Goal: Transaction & Acquisition: Purchase product/service

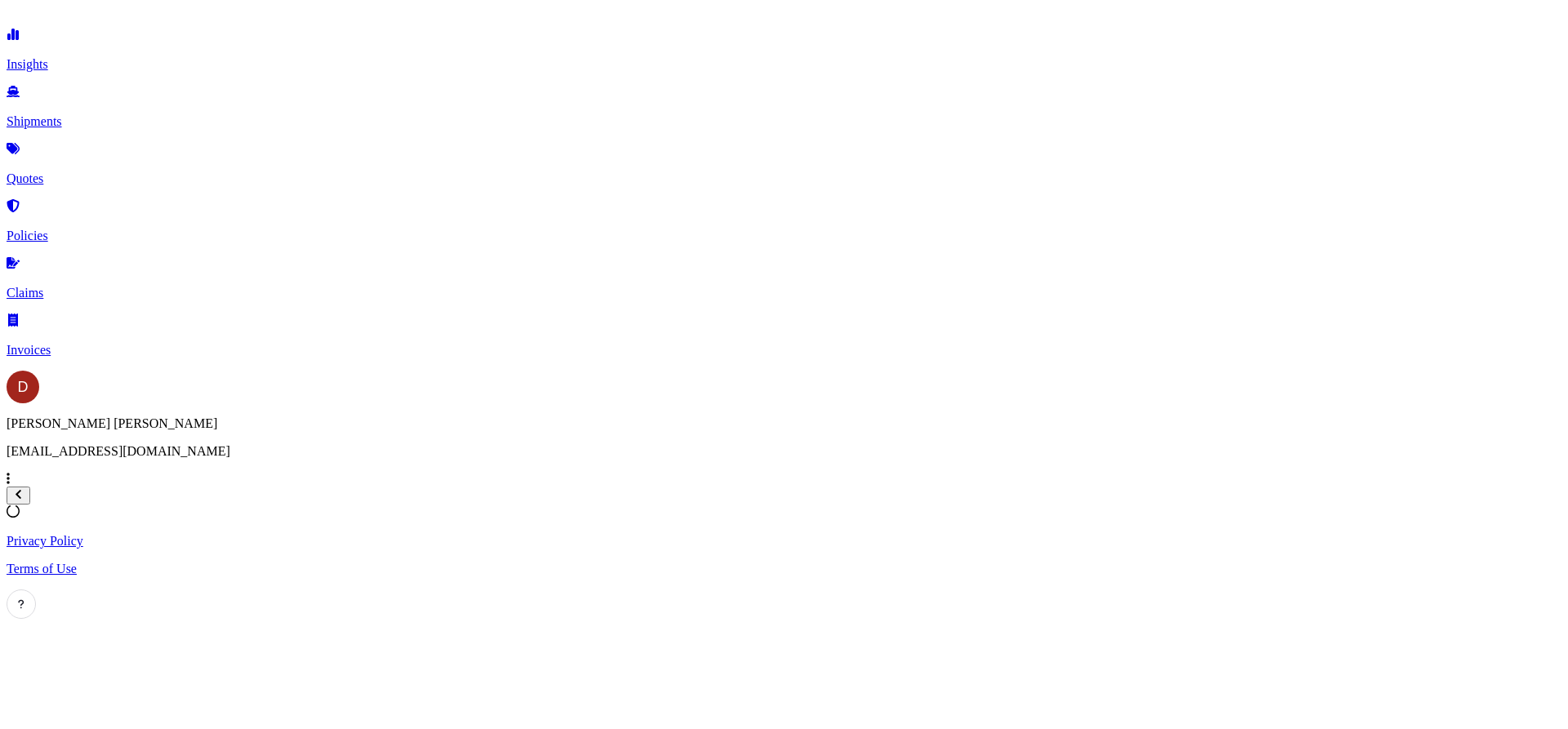
select select "2025"
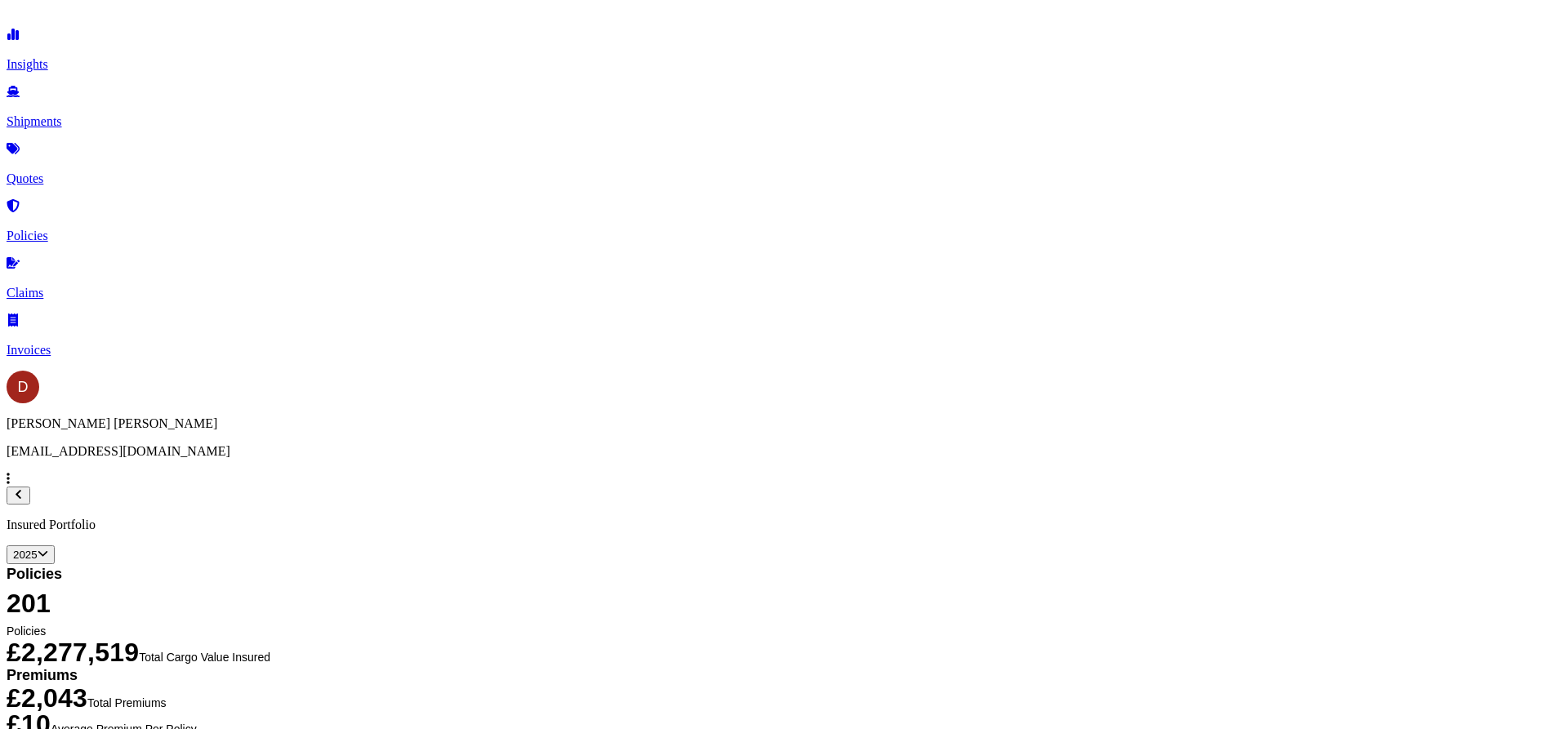
click at [78, 114] on p "Shipments" at bounding box center [784, 121] width 1555 height 15
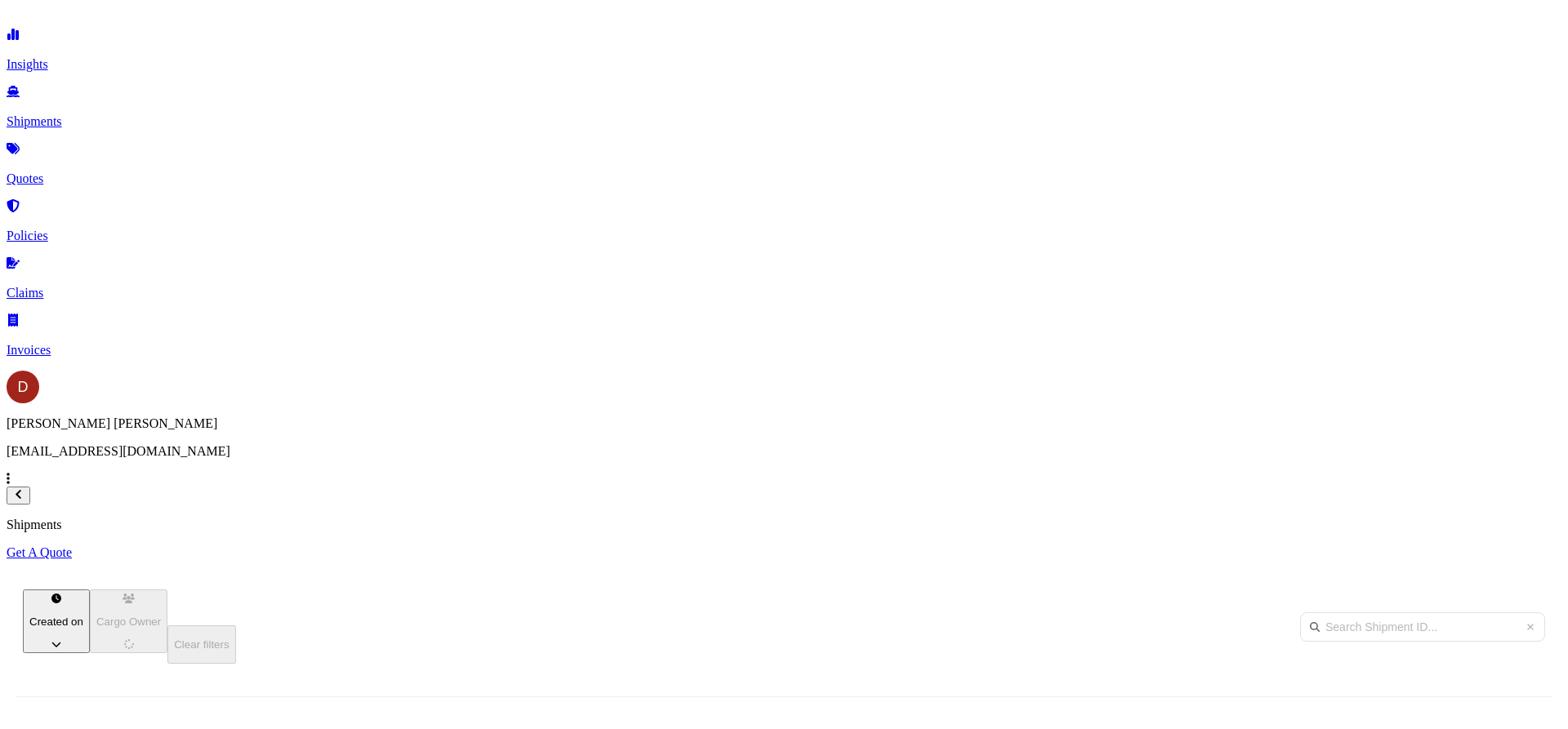
scroll to position [501, 1295]
click at [1481, 546] on p "Get A Quote" at bounding box center [784, 553] width 1555 height 15
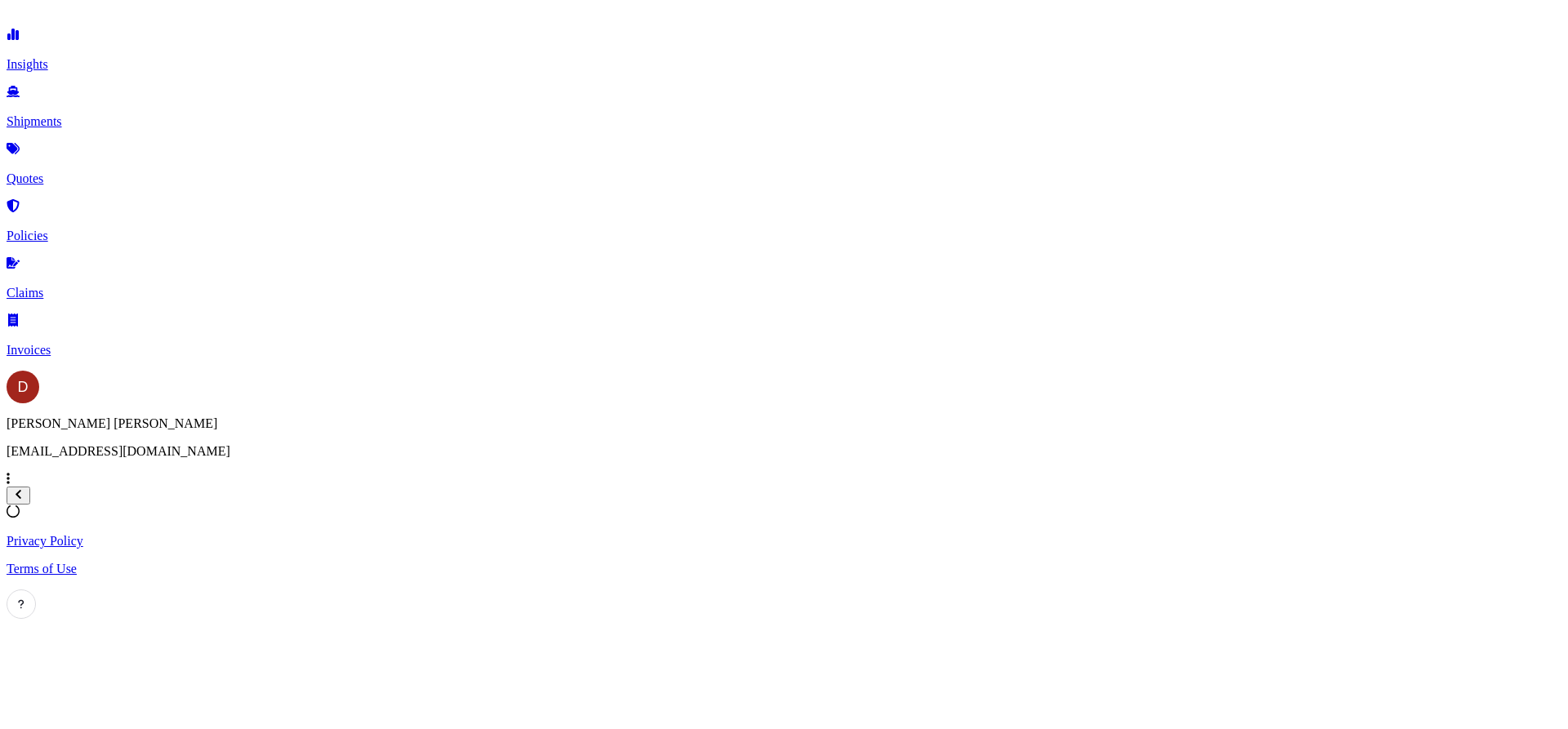
select select "Sea"
select select "1"
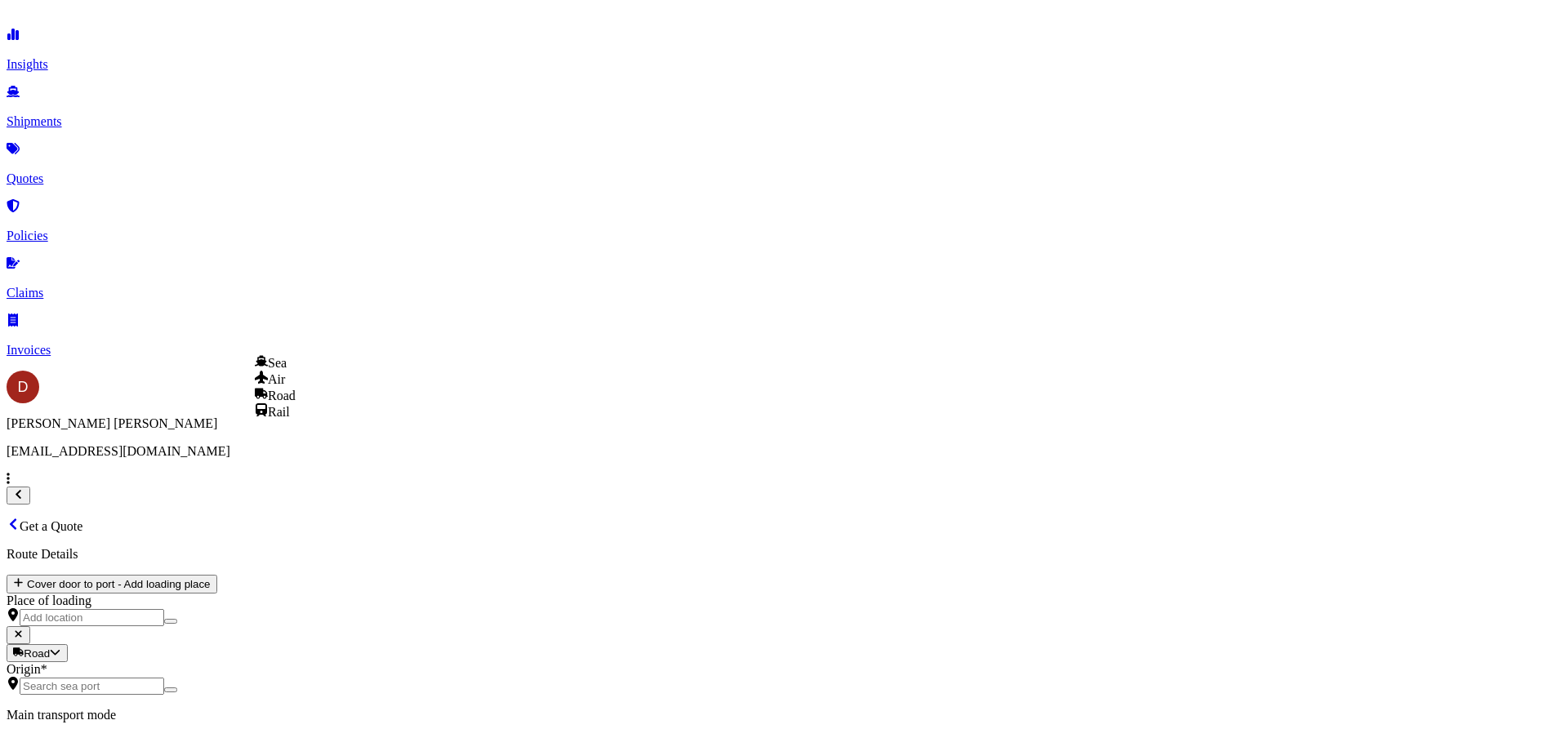
click at [318, 325] on body "Insights Shipments Quotes Policies Claims Invoices D [PERSON_NAME] [PERSON_NAME…" at bounding box center [784, 728] width 1555 height 1442
click at [295, 403] on span "Road" at bounding box center [282, 396] width 27 height 14
select select "Road"
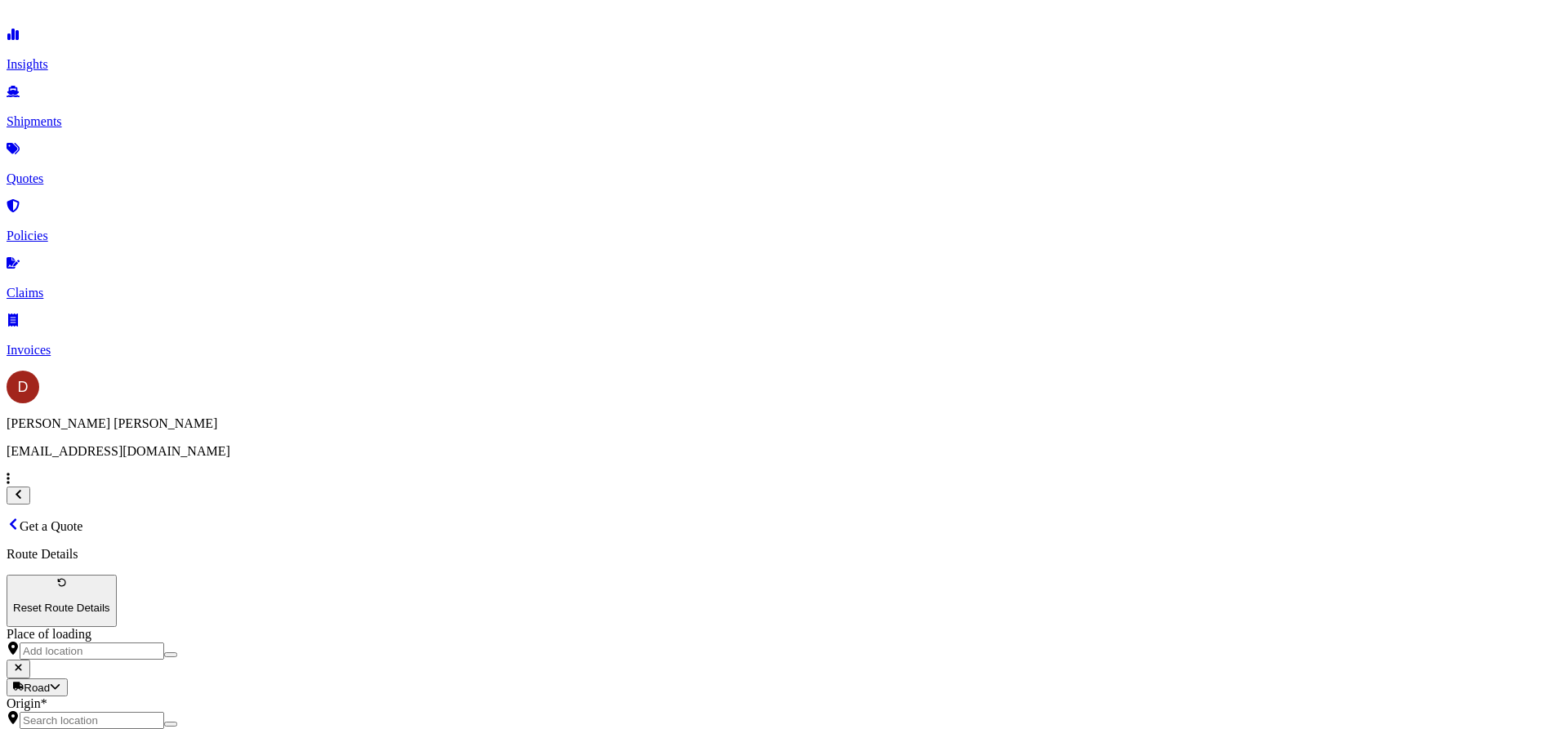
click at [164, 711] on input "Origin *" at bounding box center [92, 720] width 144 height 18
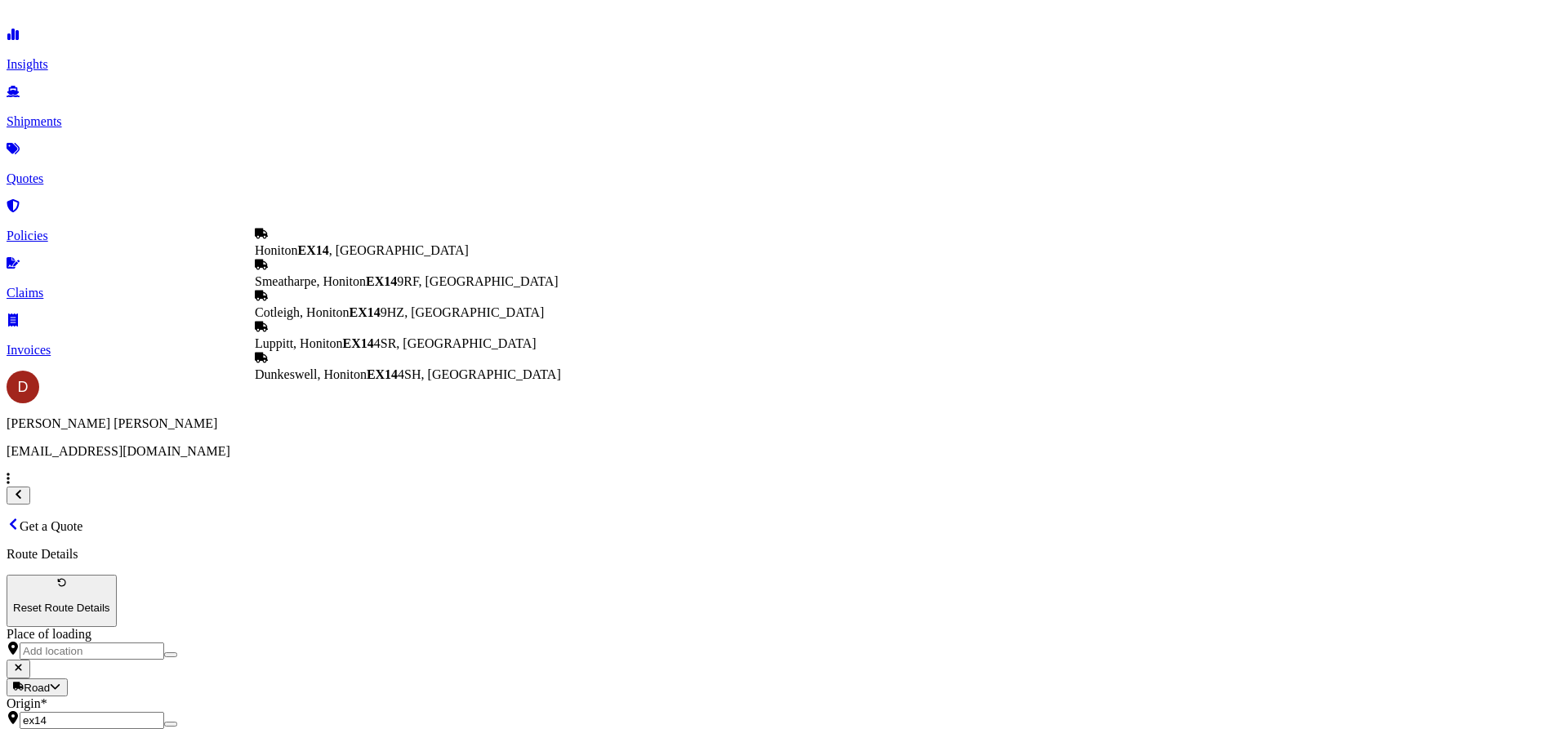
click at [334, 249] on span "Honiton EX14 , [GEOGRAPHIC_DATA]" at bounding box center [361, 250] width 214 height 14
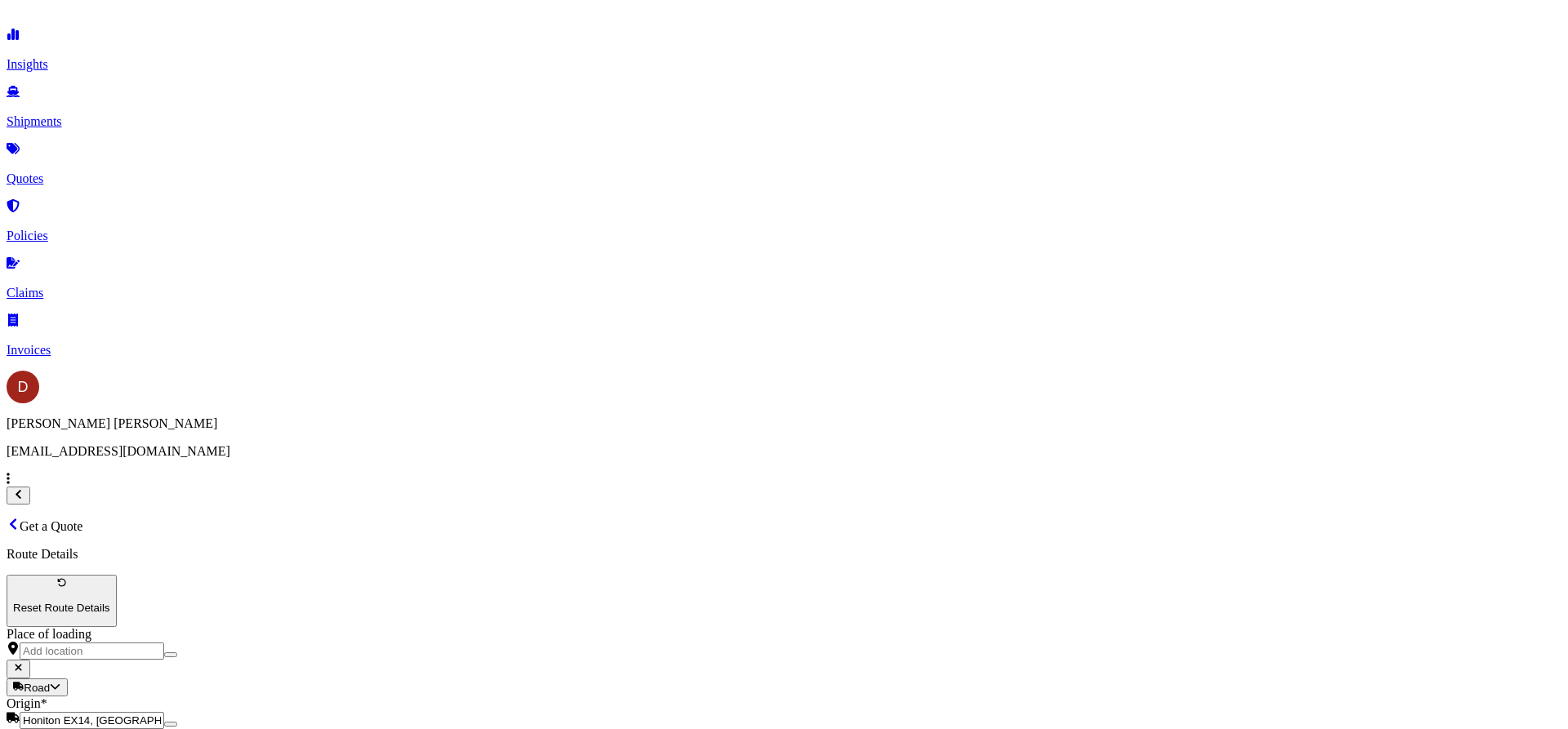
type input "Honiton EX14, [GEOGRAPHIC_DATA]"
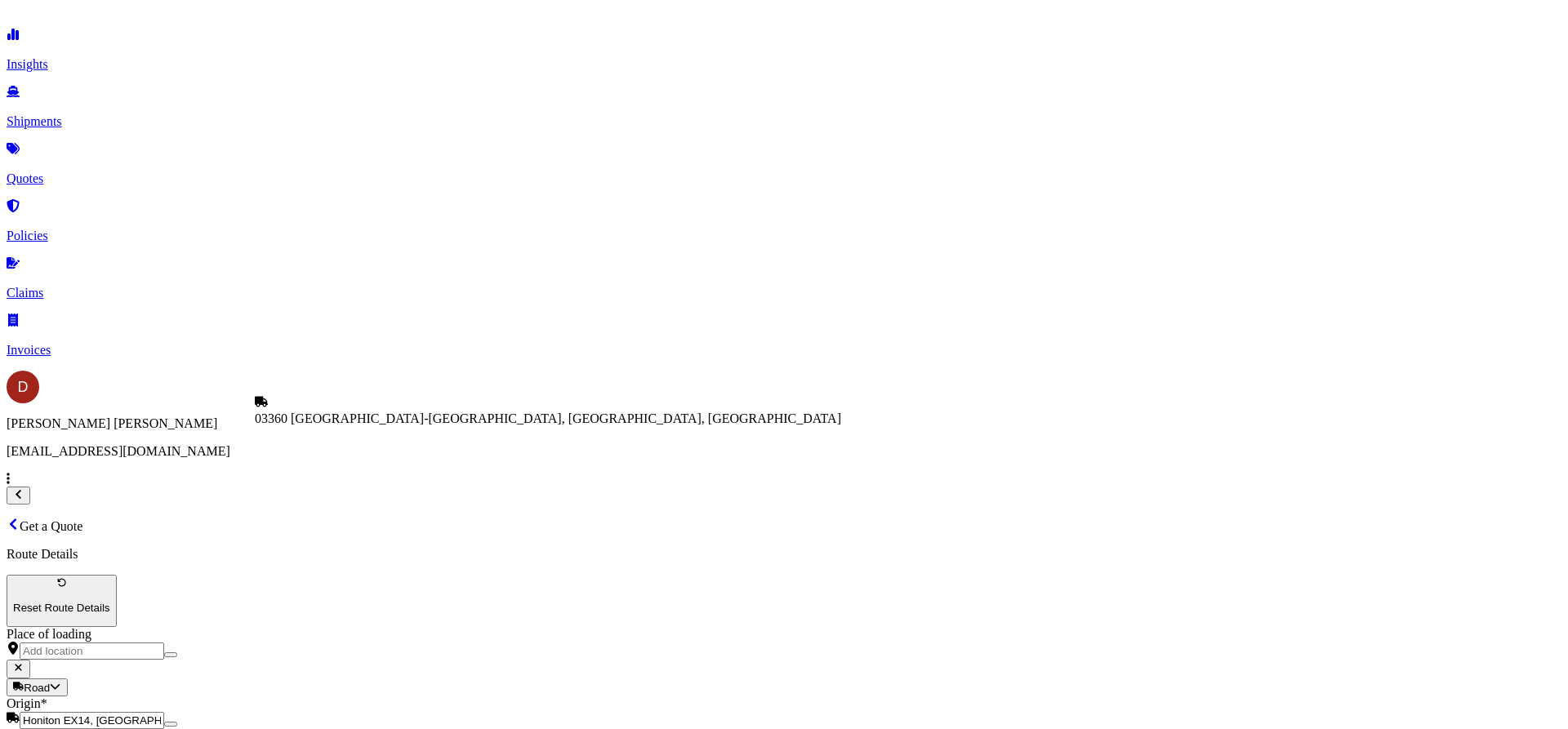
click at [351, 425] on span "03360 [GEOGRAPHIC_DATA]-[GEOGRAPHIC_DATA], [GEOGRAPHIC_DATA], [GEOGRAPHIC_DATA]" at bounding box center [547, 418] width 586 height 14
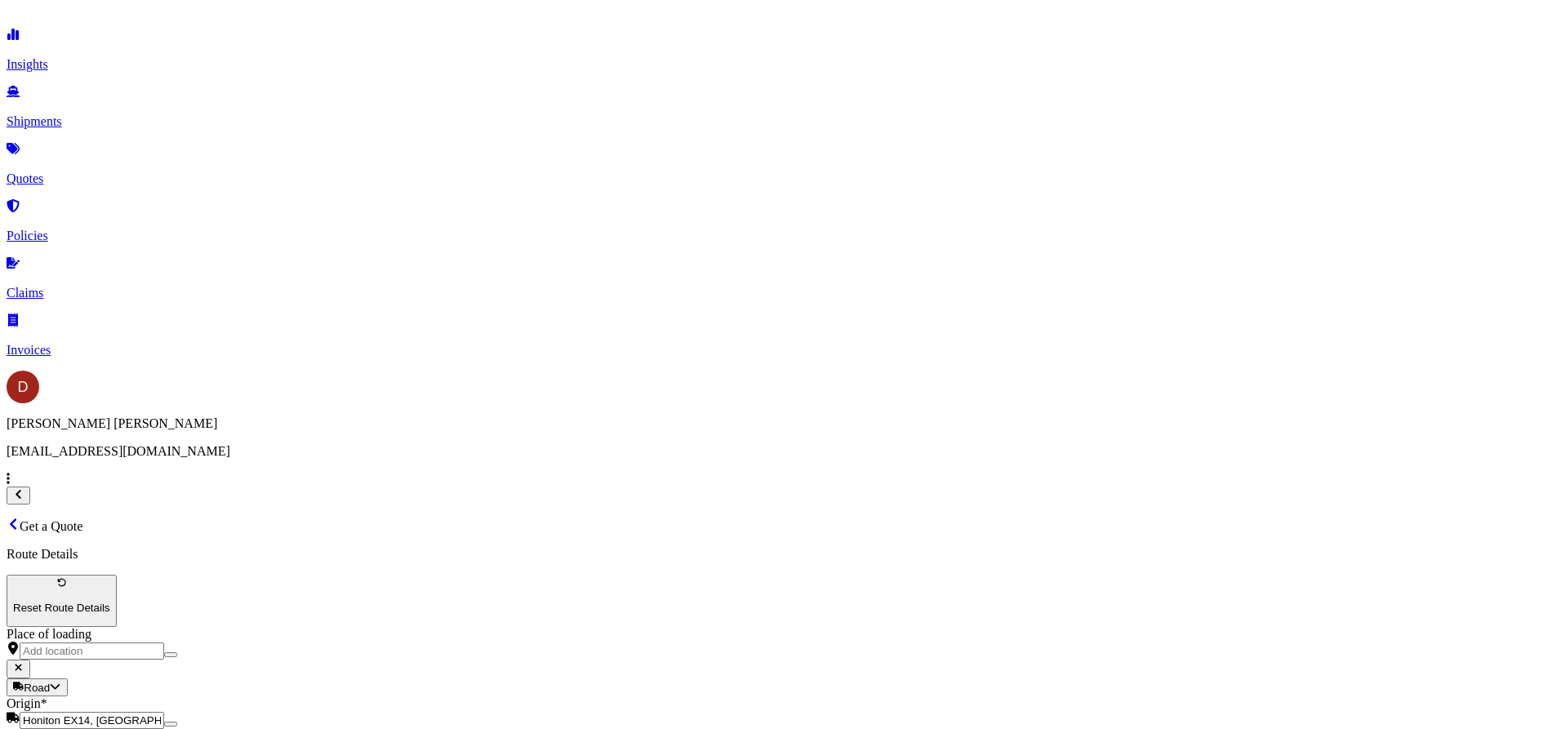
type input "03360 [GEOGRAPHIC_DATA]-[GEOGRAPHIC_DATA], [GEOGRAPHIC_DATA], [GEOGRAPHIC_DATA]"
drag, startPoint x: 656, startPoint y: 173, endPoint x: 475, endPoint y: 173, distance: 181.0
type input "f"
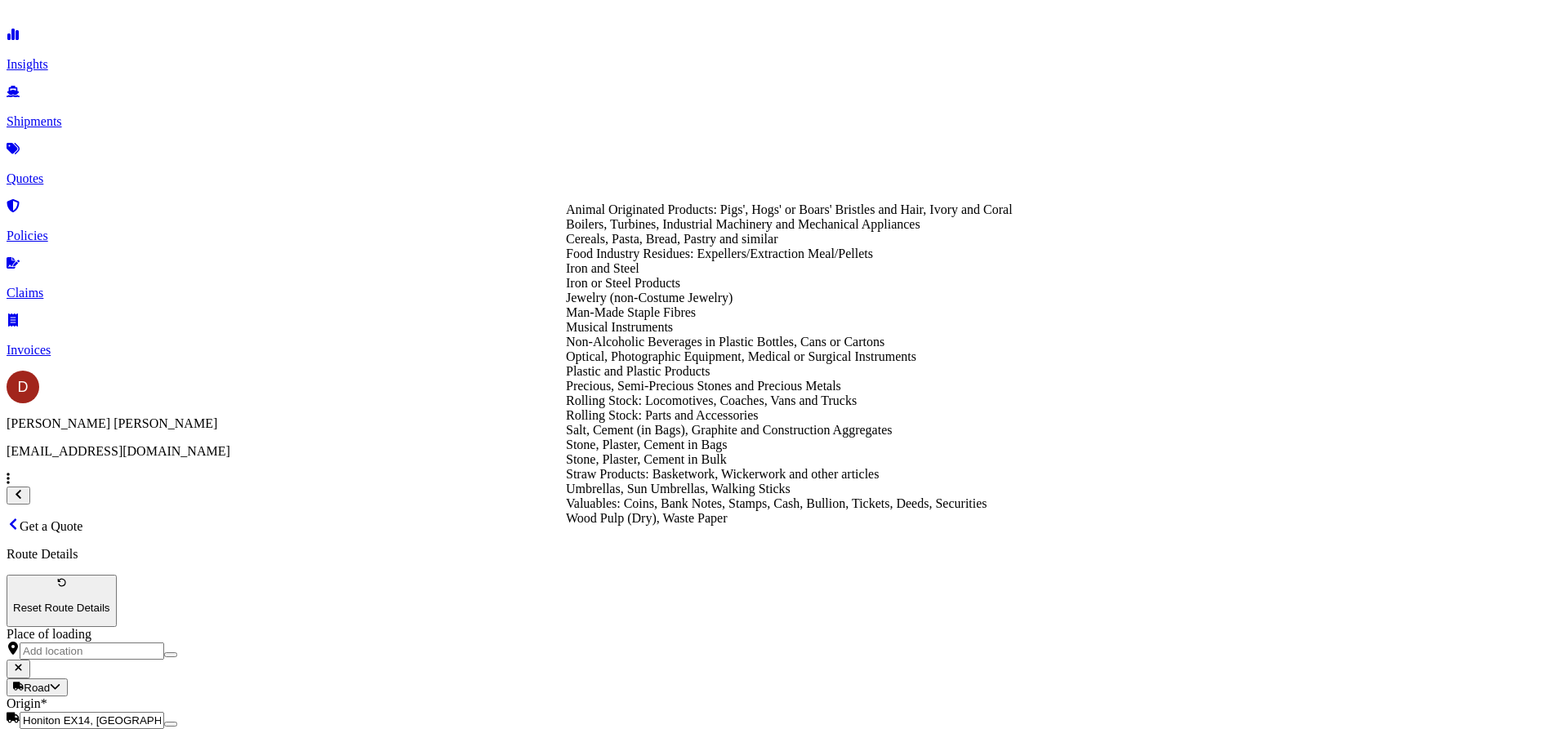
type input "s"
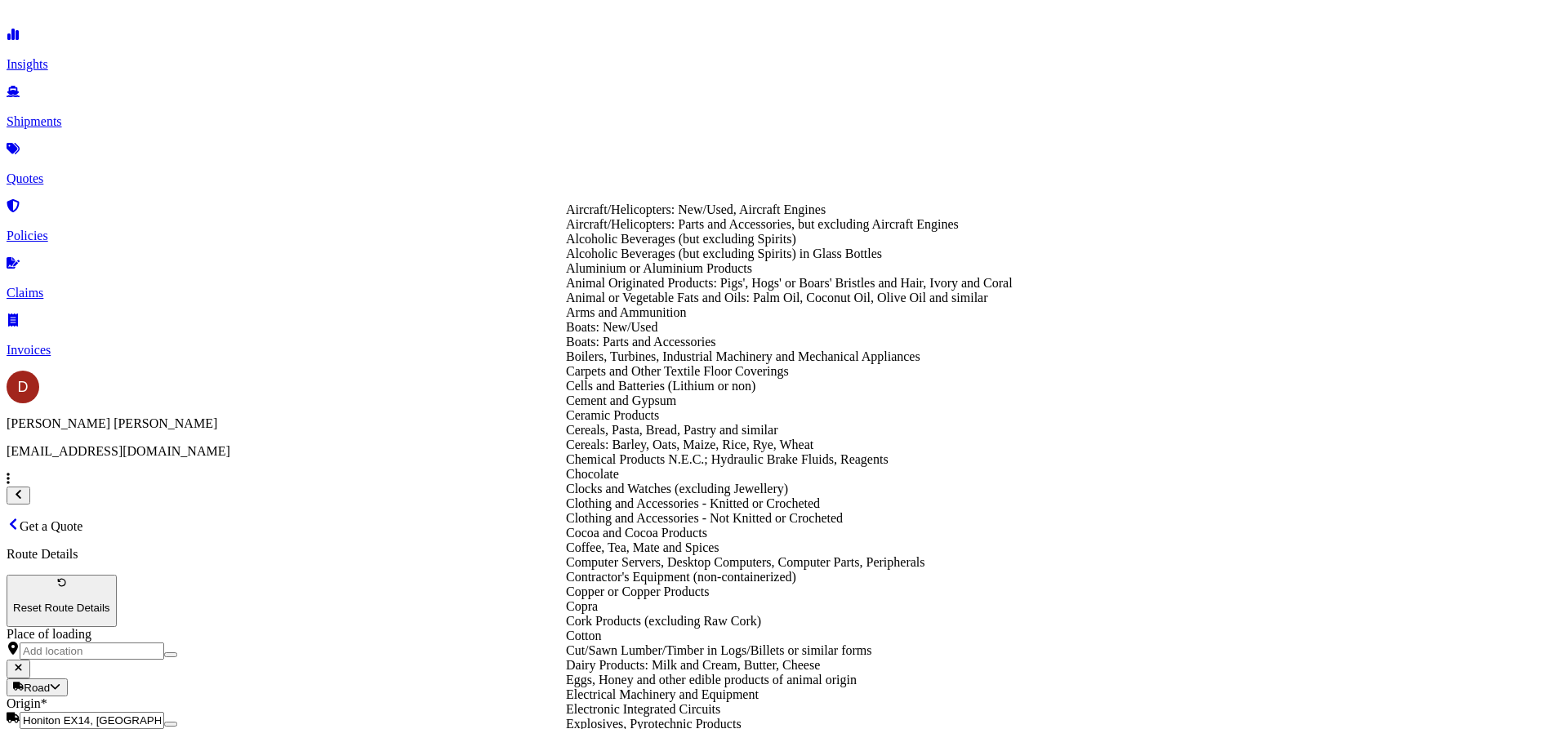
type input "r"
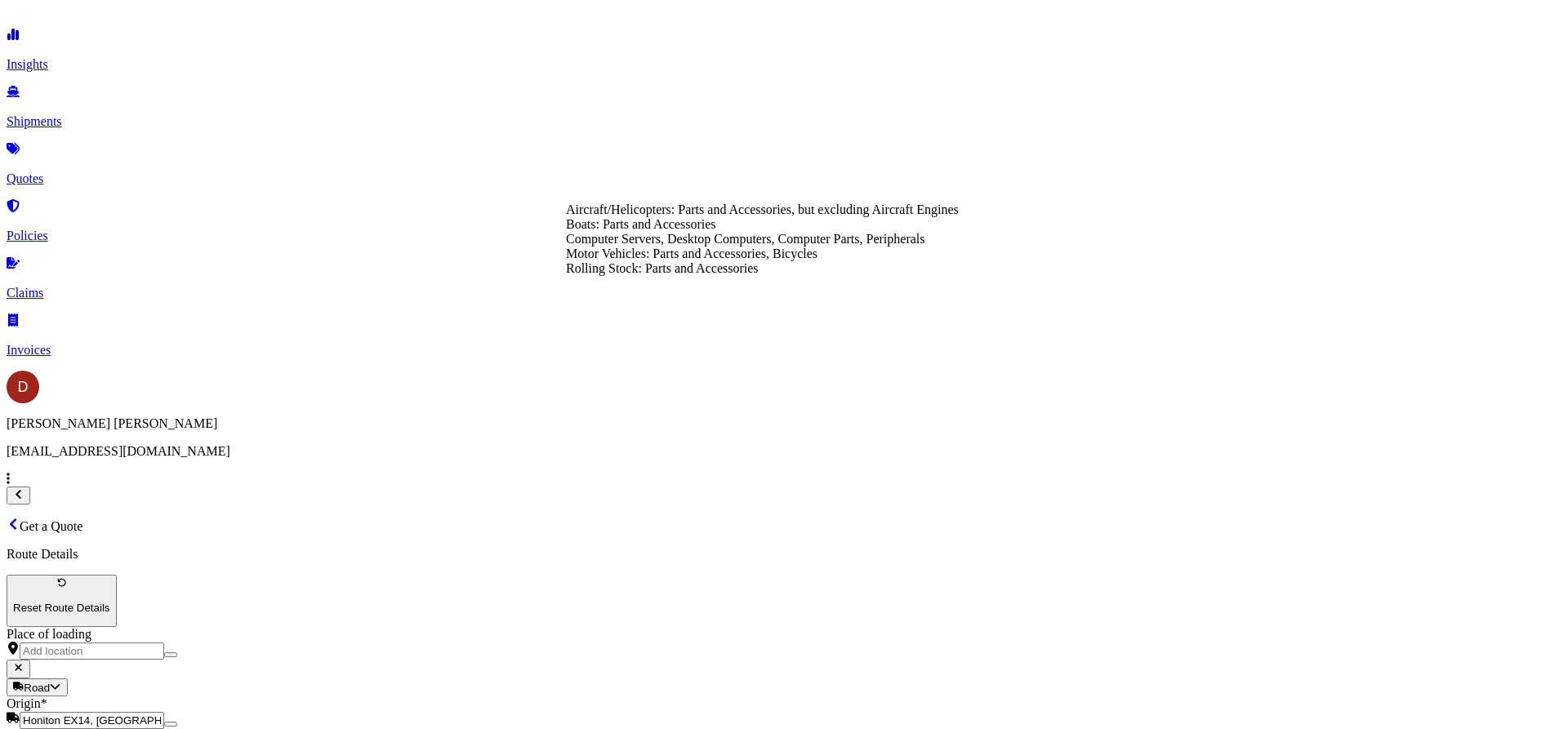
click at [666, 276] on div "Rolling Stock: Parts and Accessories" at bounding box center [762, 268] width 393 height 15
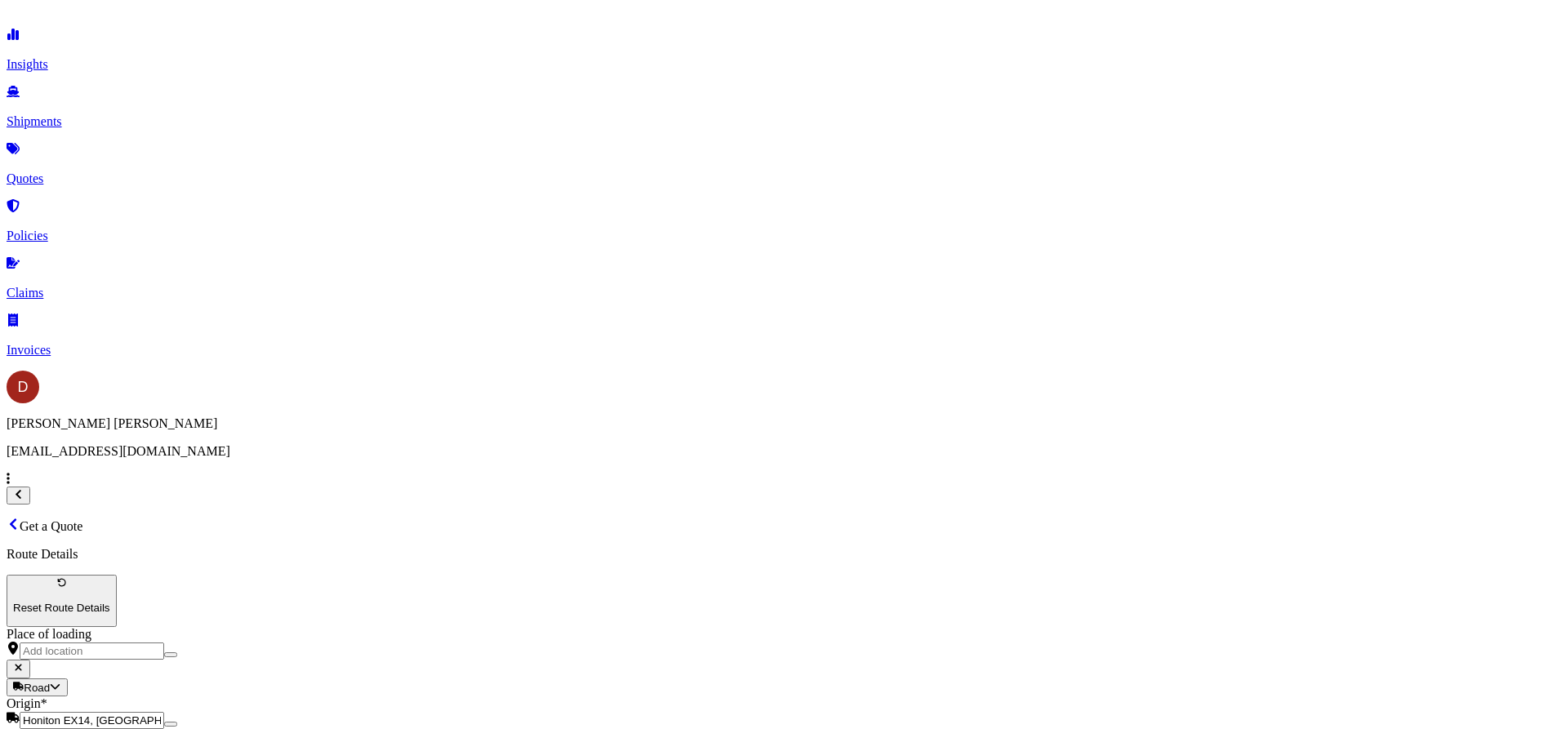
type input "Rolling Stock: Parts and Accessories"
type textarea "Stove and flue pipe"
type input "1793.33"
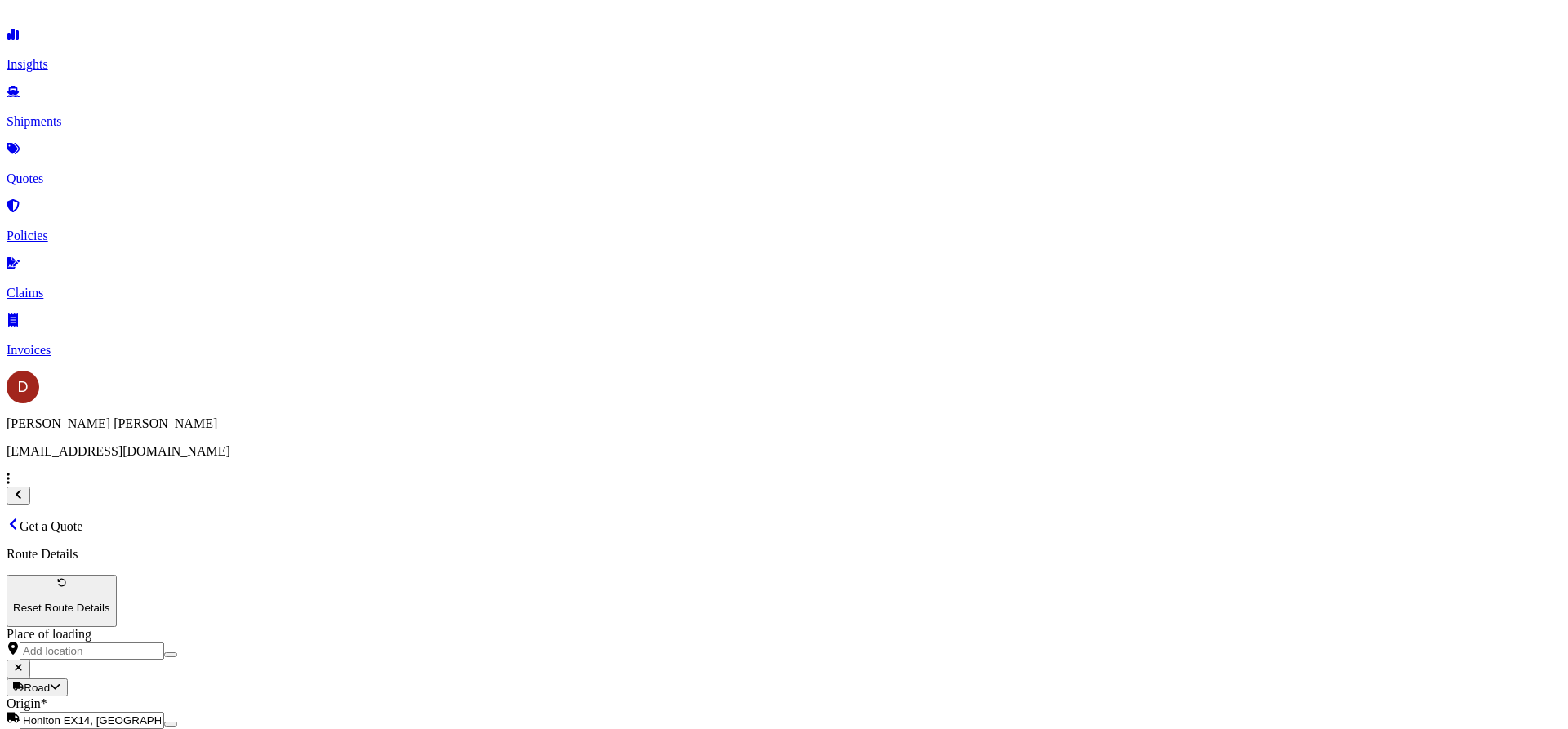
type input "s"
type input "t"
click at [1120, 327] on span "[STREET_ADDRESS][PERSON_NAME]" at bounding box center [1234, 321] width 226 height 14
type input "Stovesonline"
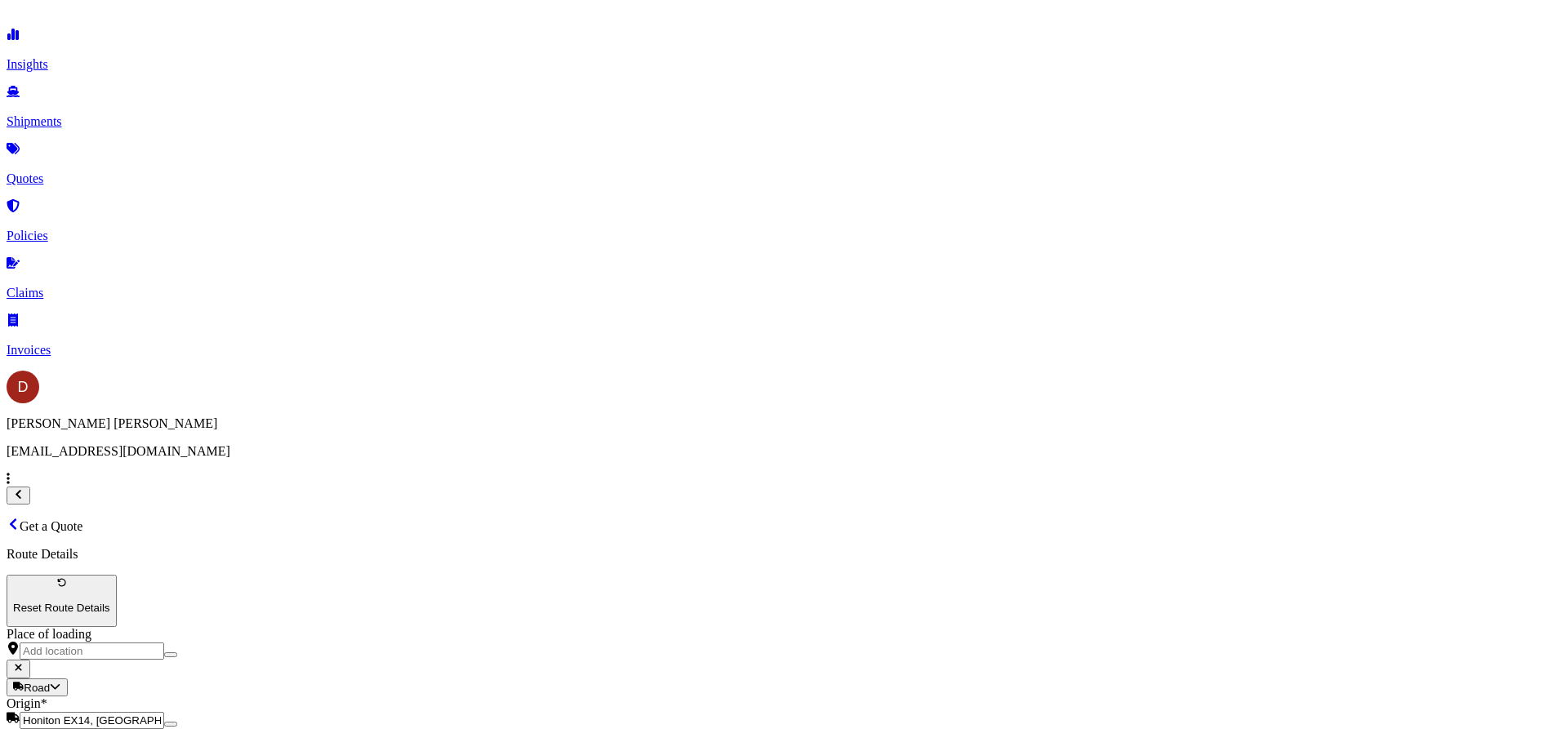
paste input "D-EX2500441"
type input "D-EX2500441"
drag, startPoint x: 1288, startPoint y: 622, endPoint x: 1351, endPoint y: 620, distance: 63.0
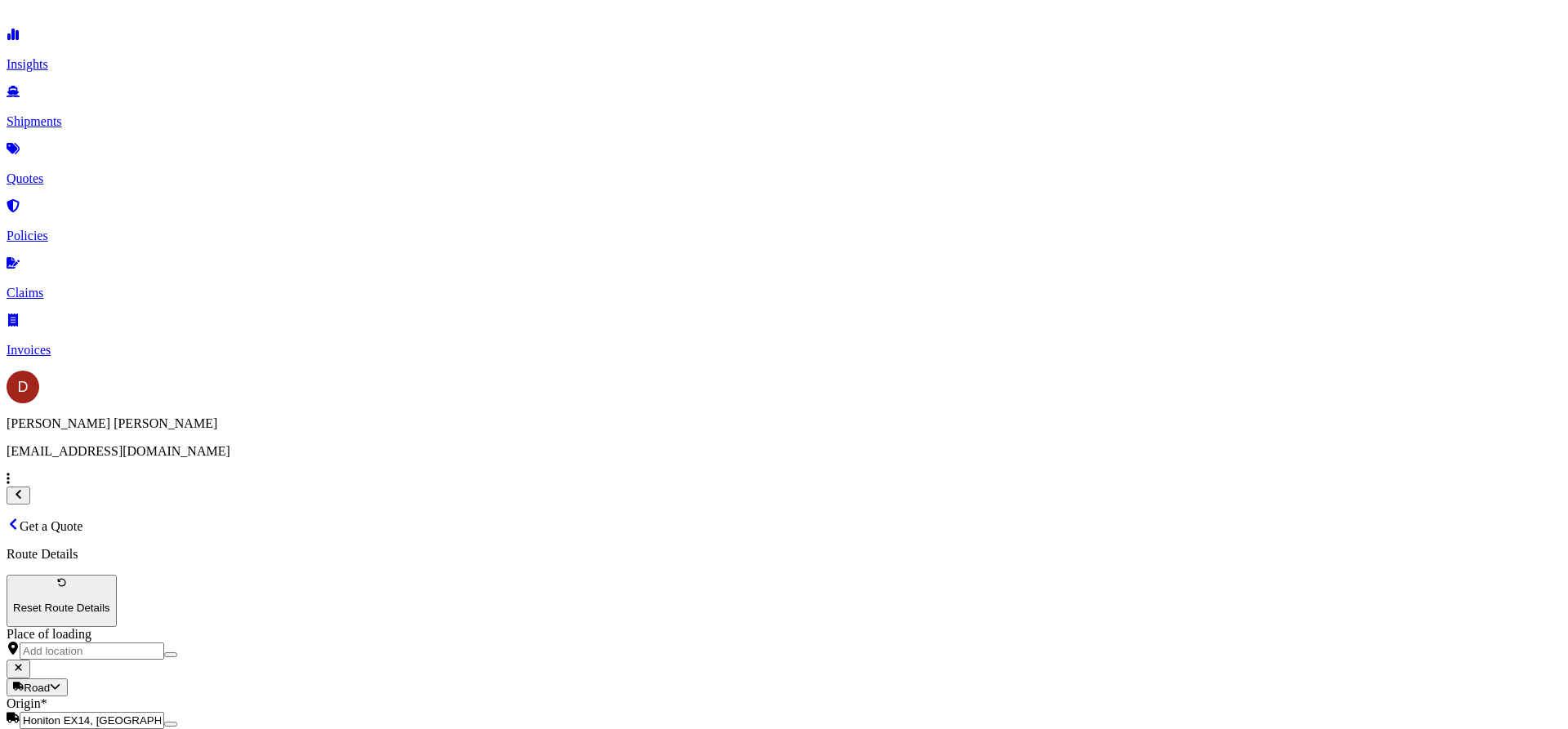
drag, startPoint x: 1402, startPoint y: 635, endPoint x: 1472, endPoint y: 662, distance: 75.0
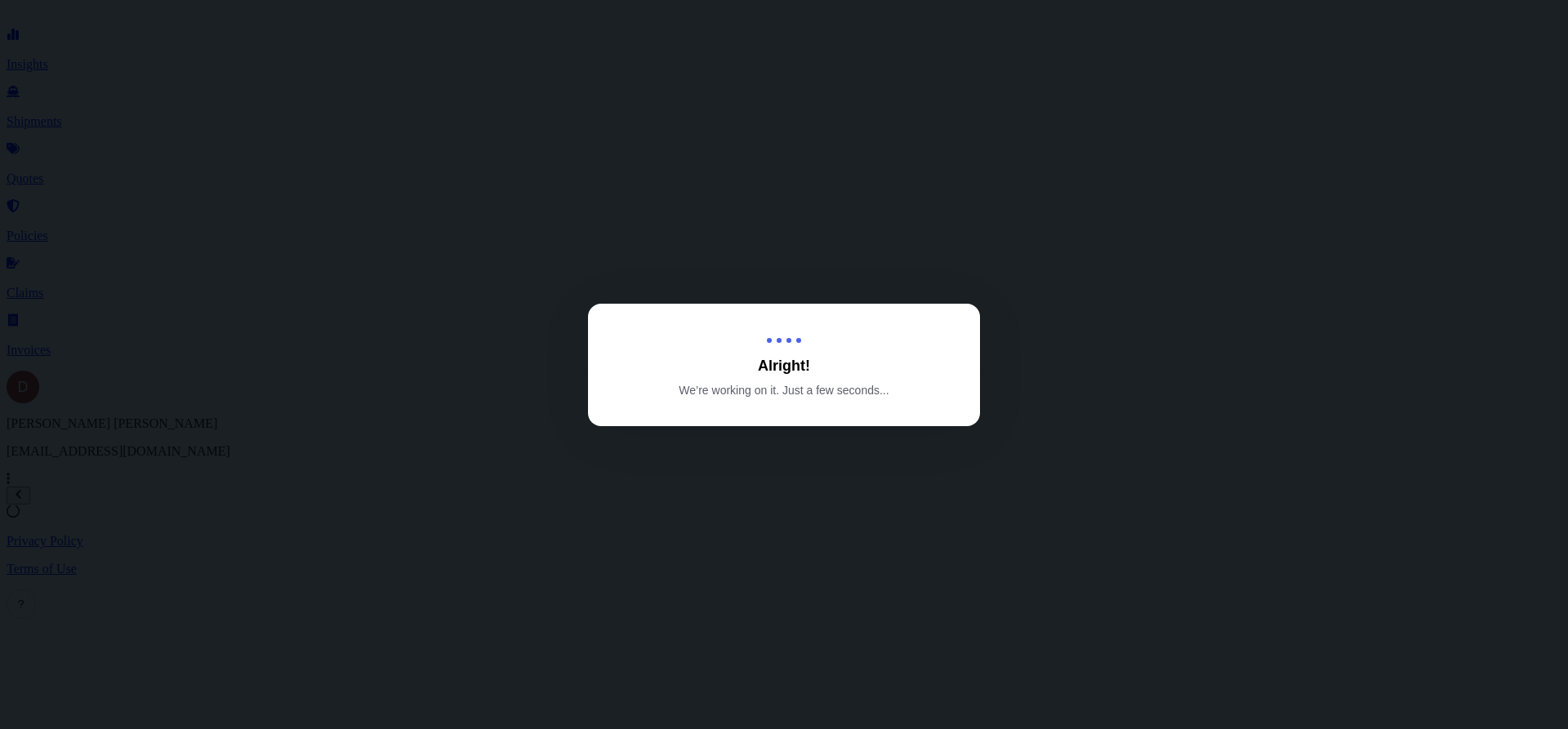
select select "Road"
select select "1"
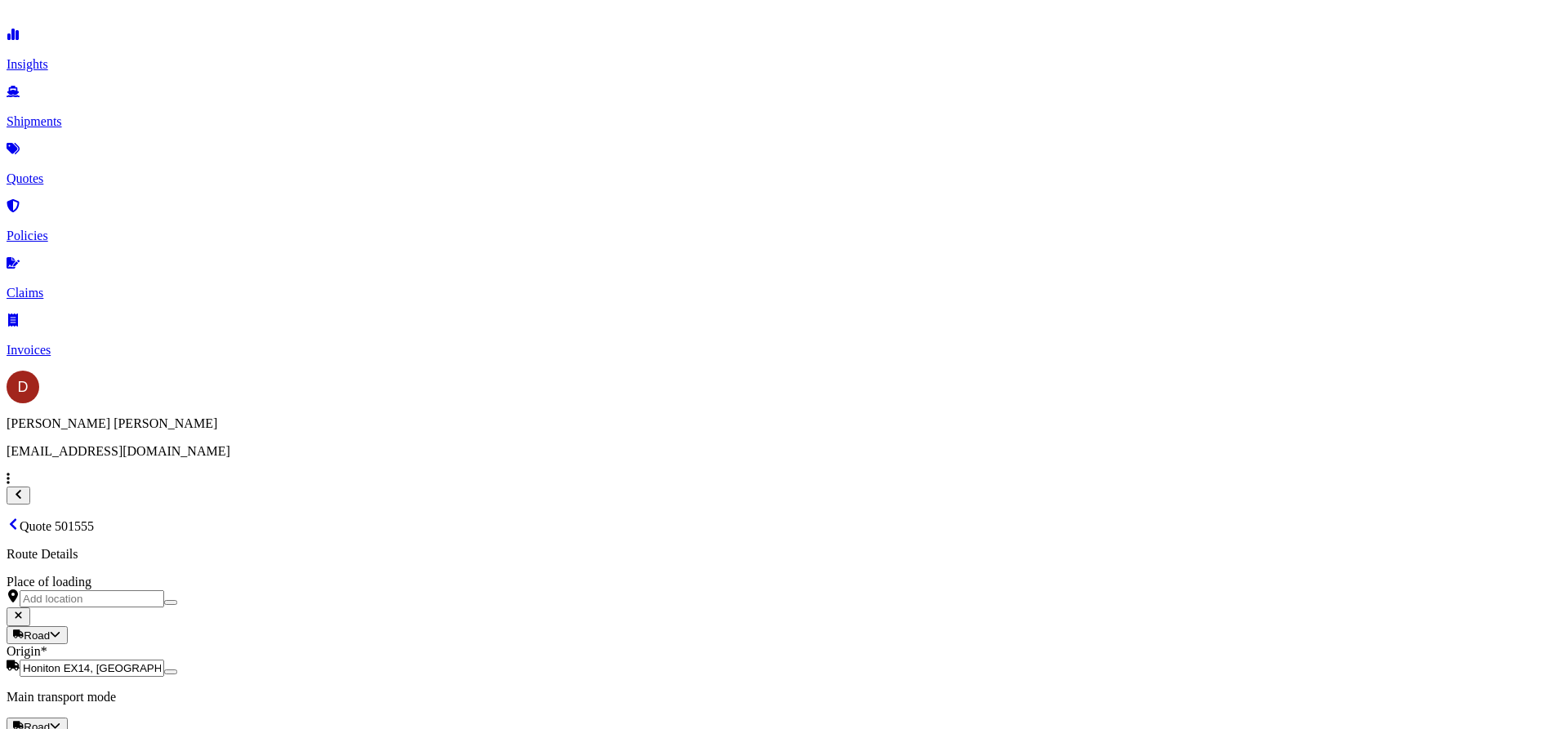
scroll to position [1846, 0]
click at [457, 305] on button "16" at bounding box center [461, 307] width 26 height 26
type input "[DATE]"
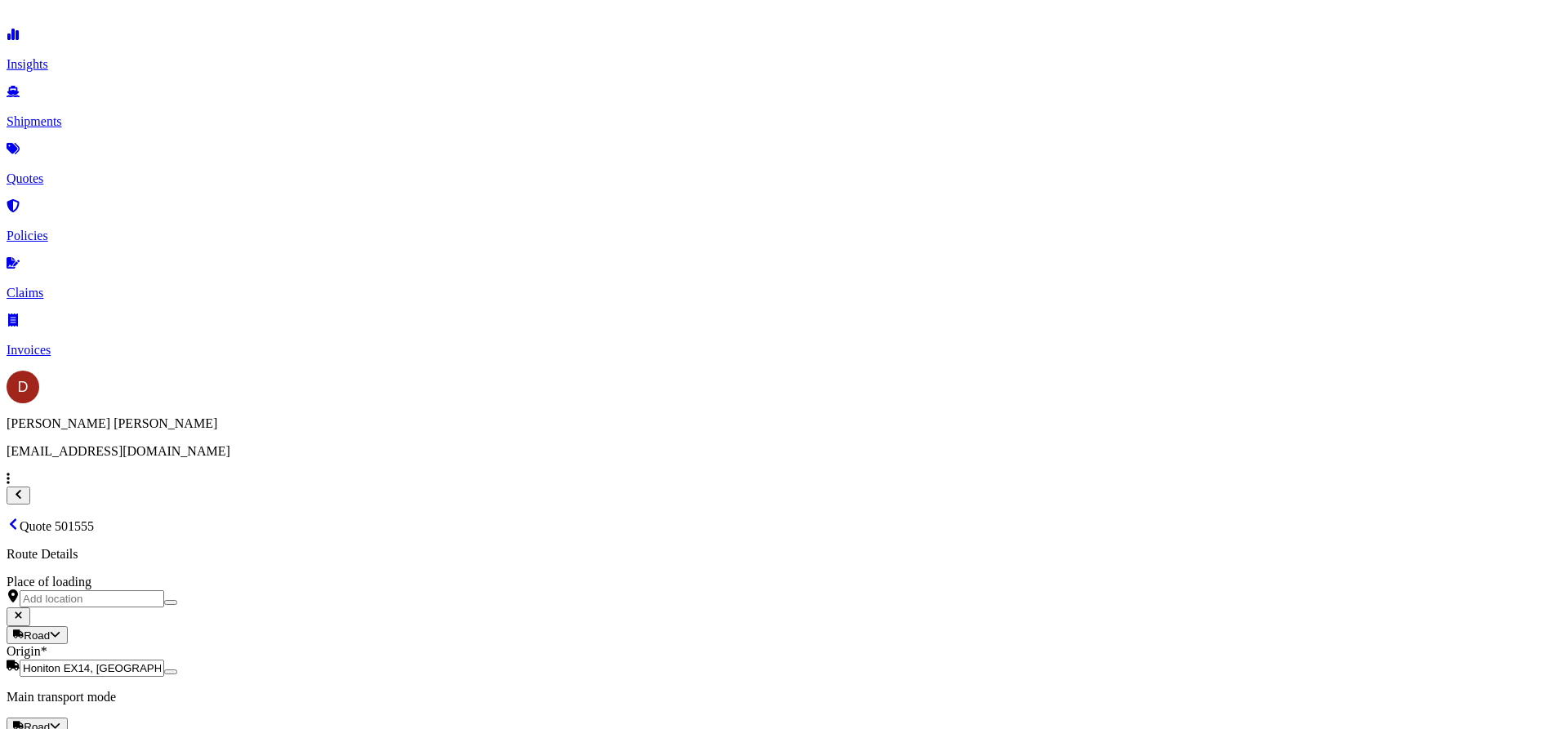
drag, startPoint x: 894, startPoint y: 464, endPoint x: 1016, endPoint y: 440, distance: 124.3
click at [795, 339] on button "21" at bounding box center [799, 338] width 26 height 26
type input "[DATE]"
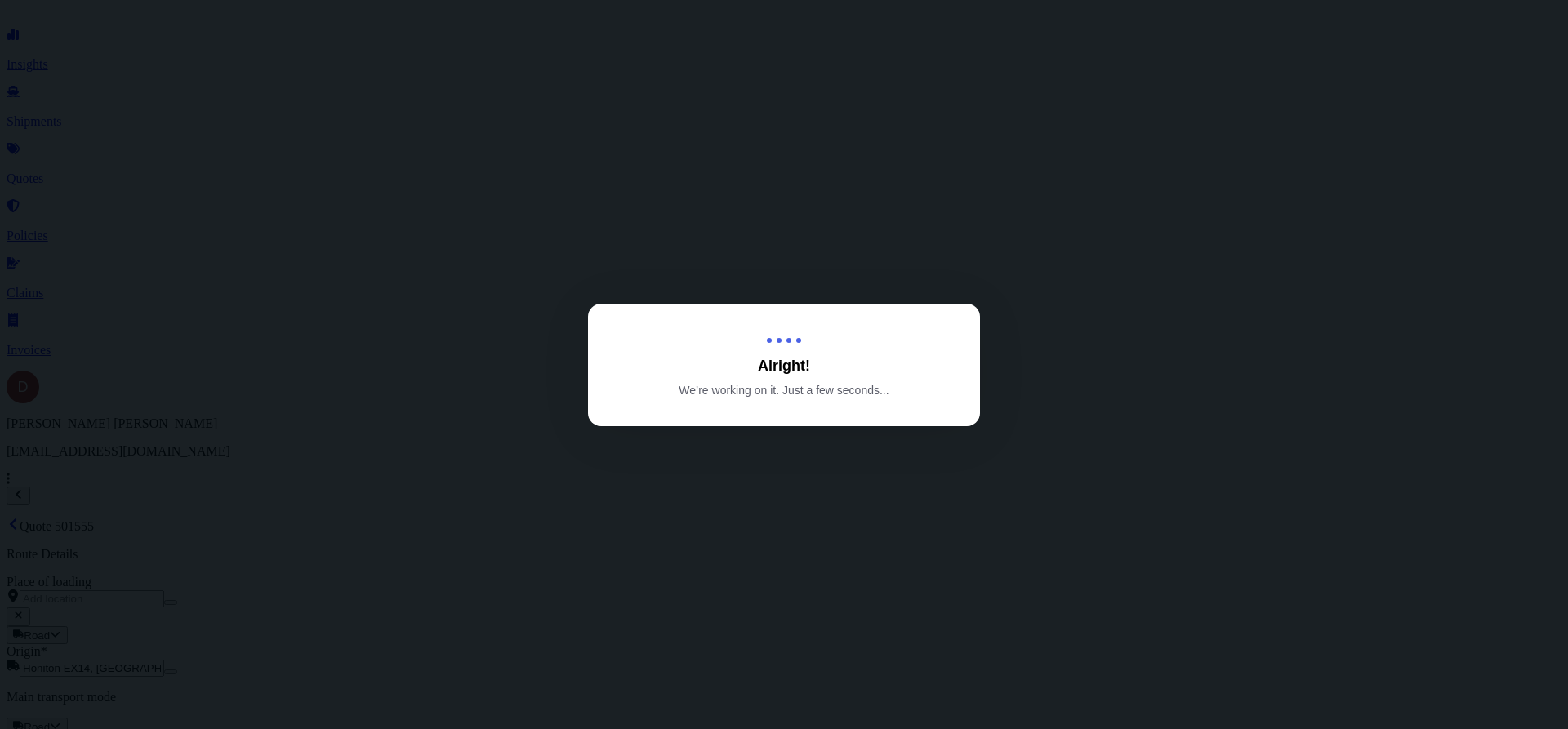
click at [1003, 651] on div at bounding box center [784, 364] width 1568 height 729
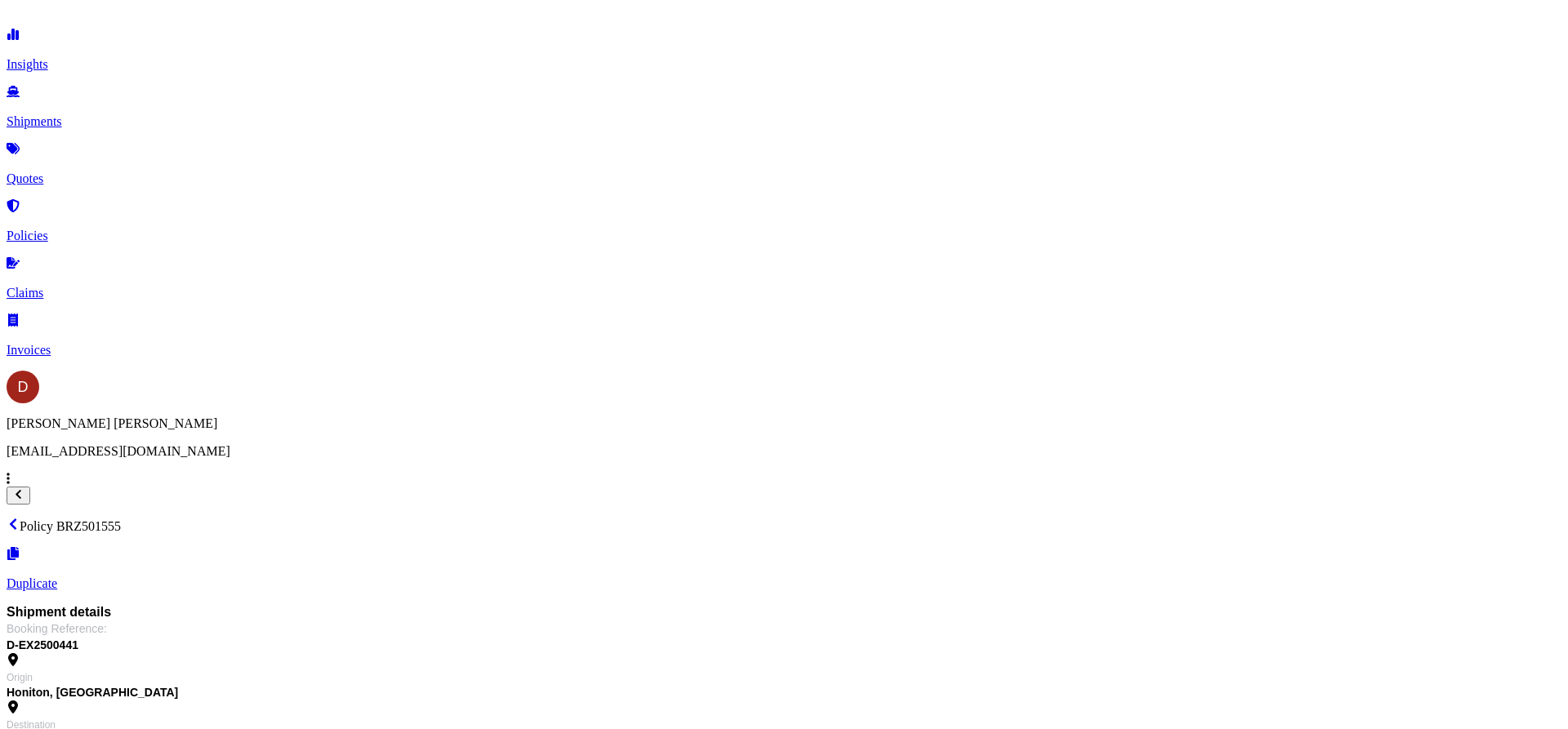
click at [95, 149] on link "Quotes" at bounding box center [784, 165] width 1555 height 43
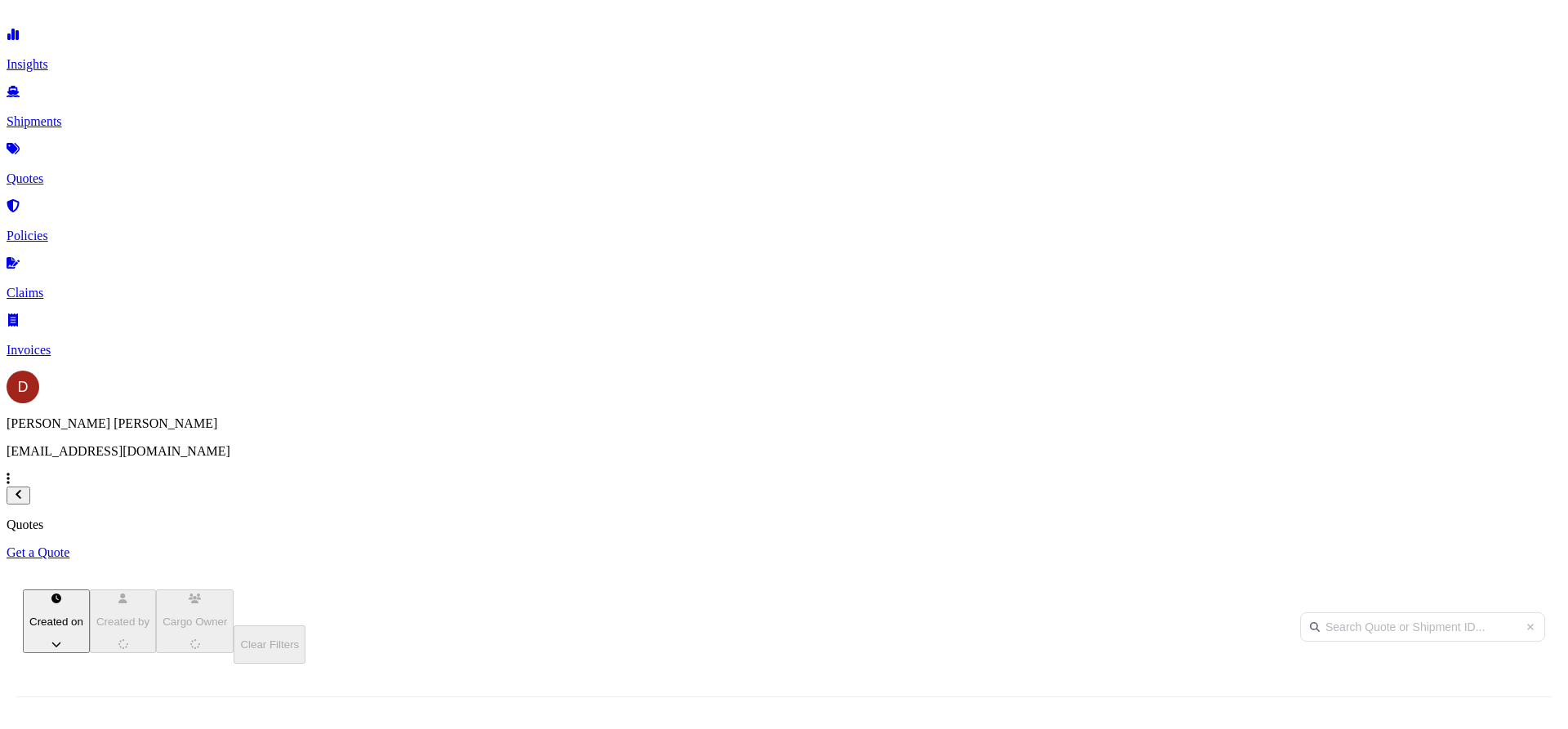
scroll to position [451, 1295]
click at [95, 202] on link "Policies" at bounding box center [784, 222] width 1555 height 43
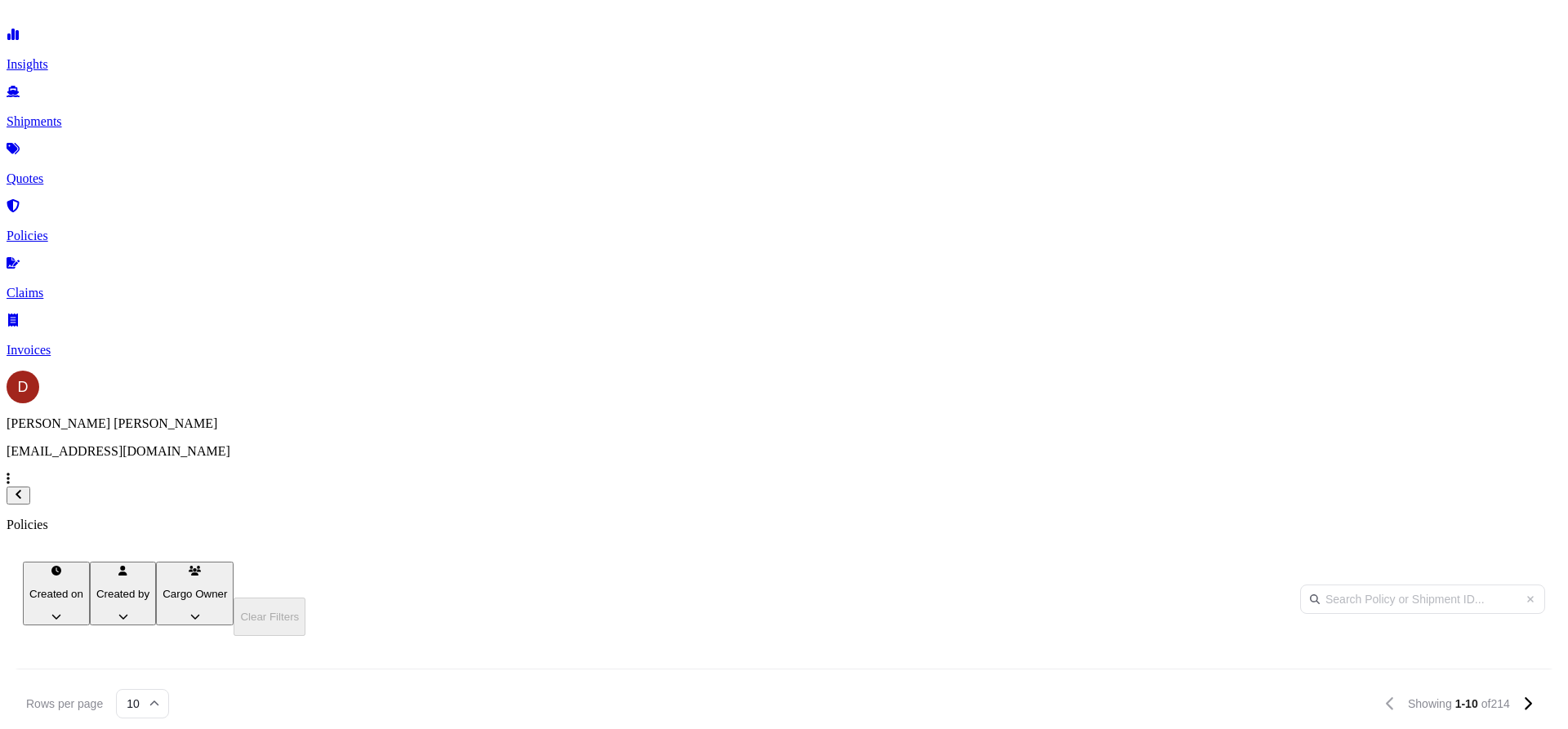
scroll to position [142, 0]
click at [1432, 567] on p "Duplicate quote" at bounding box center [1435, 574] width 110 height 15
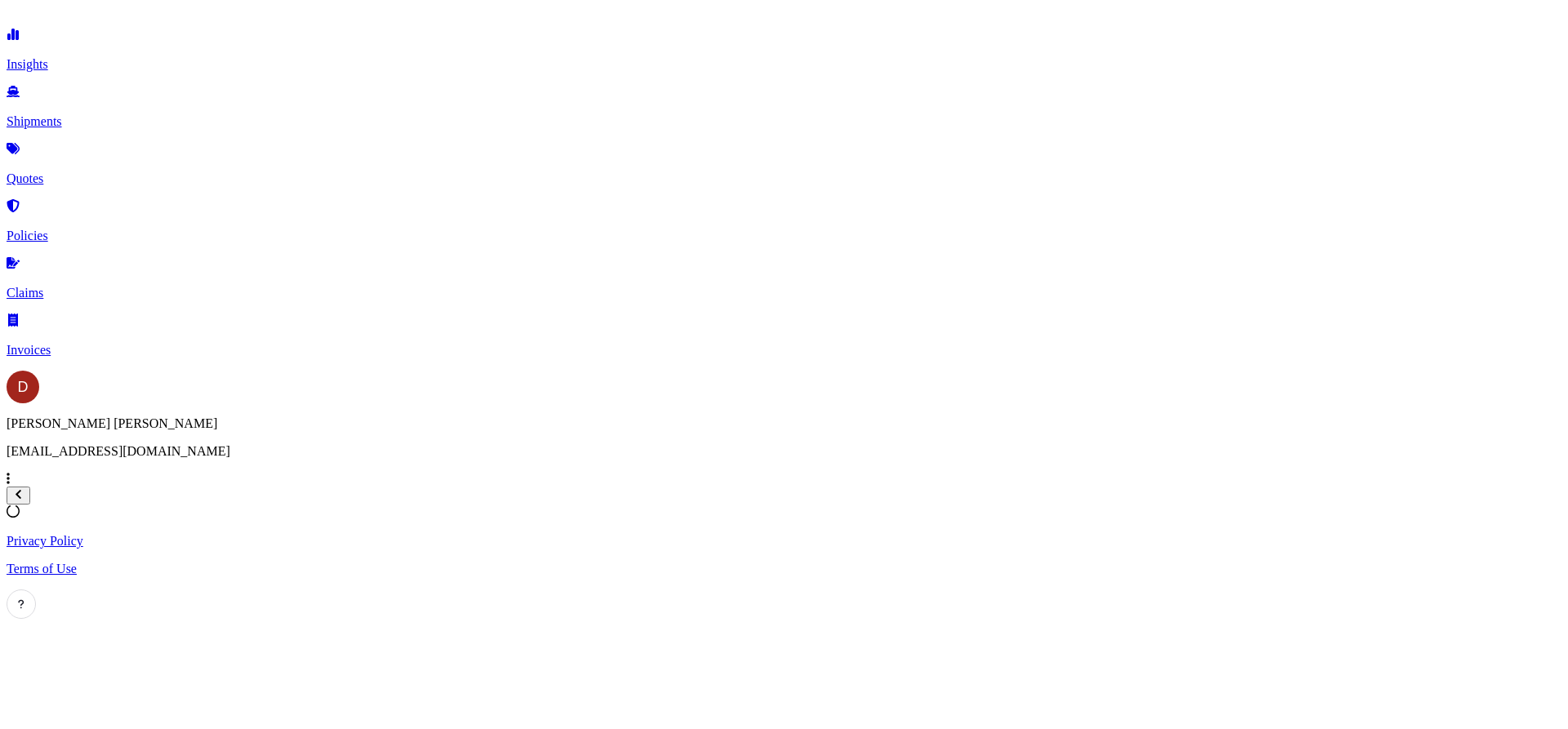
select select "Road"
select select "1"
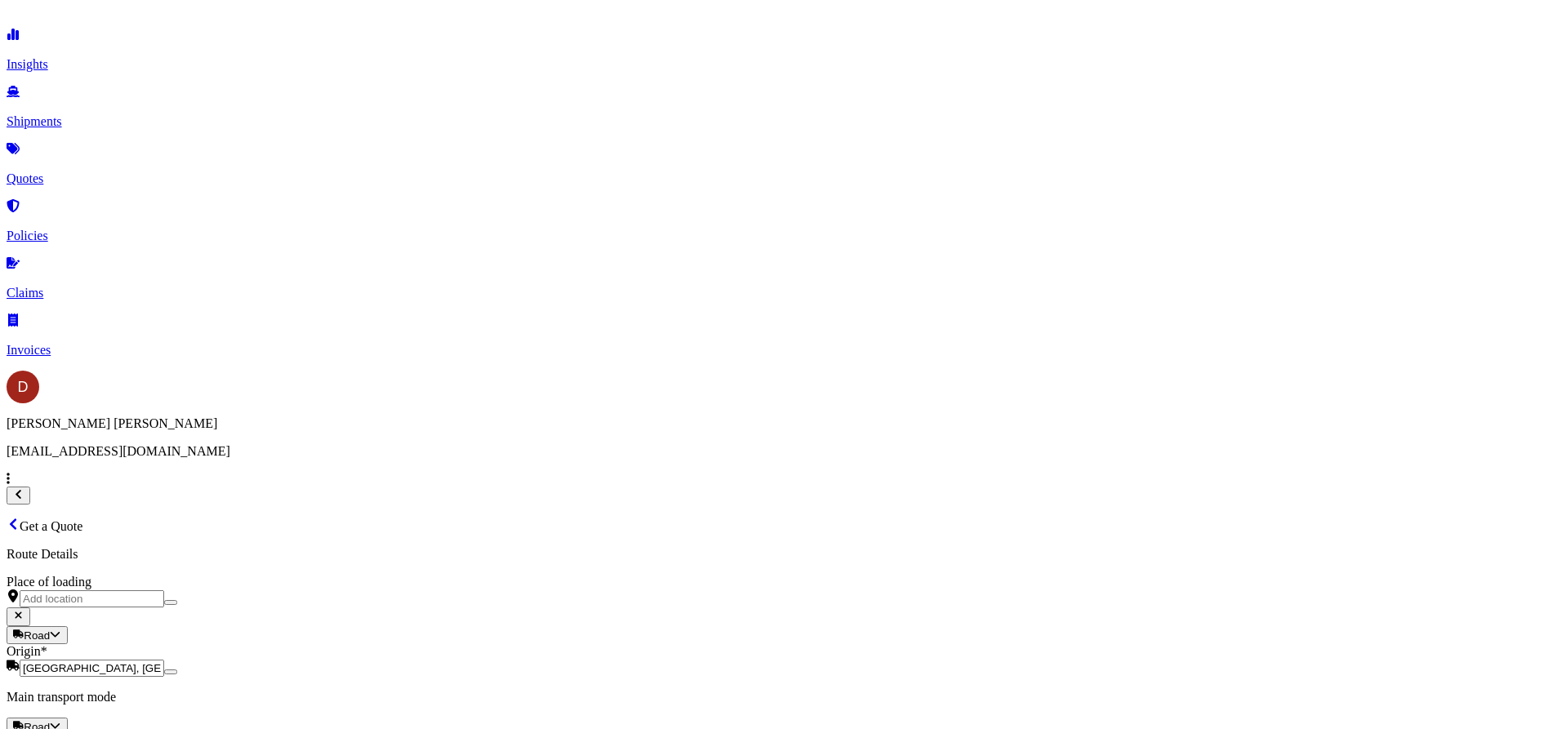
paste input "D-DO2500442"
type input "D-DO2500442"
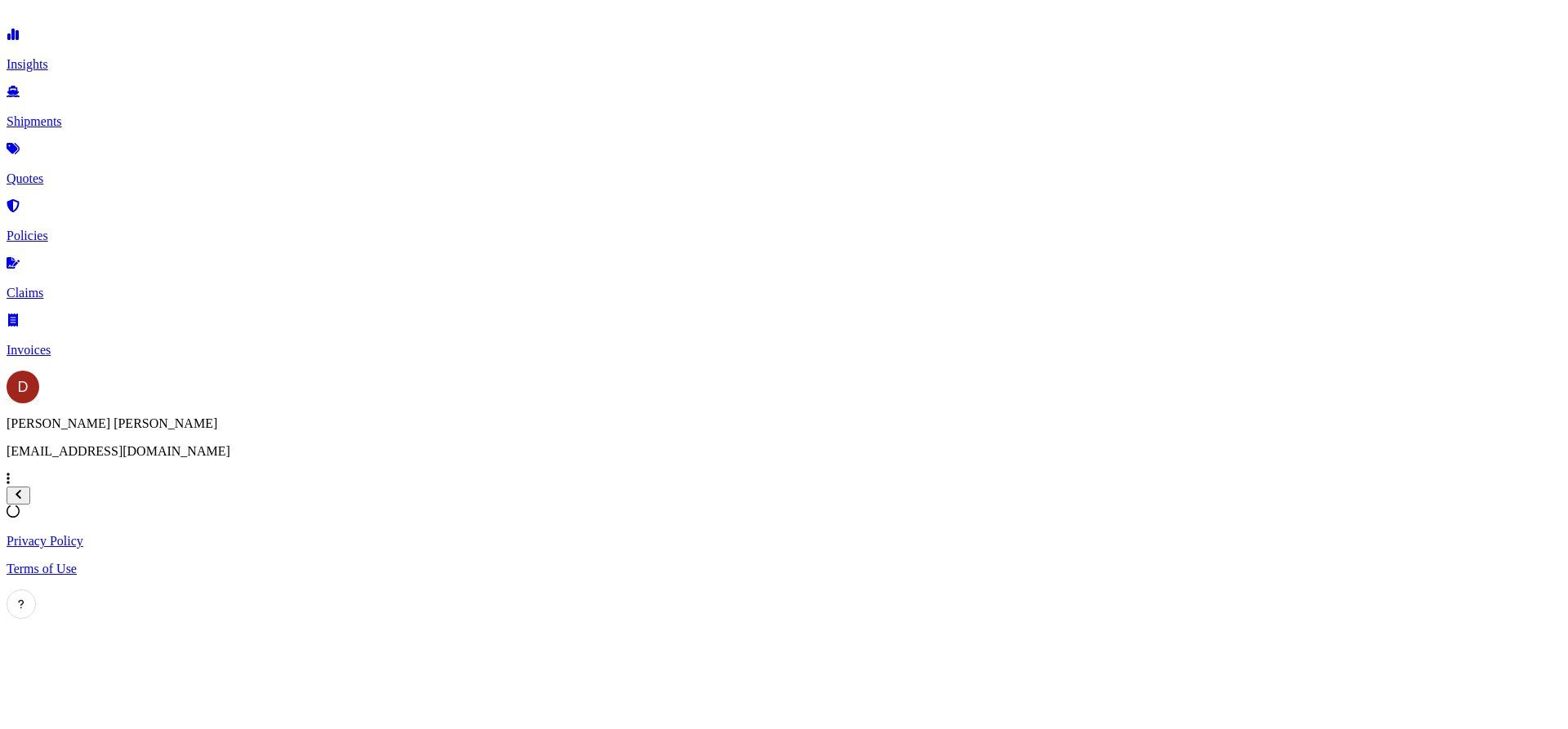
type input "[PERSON_NAME][STREET_ADDRESS]"
select select "Road"
select select "1"
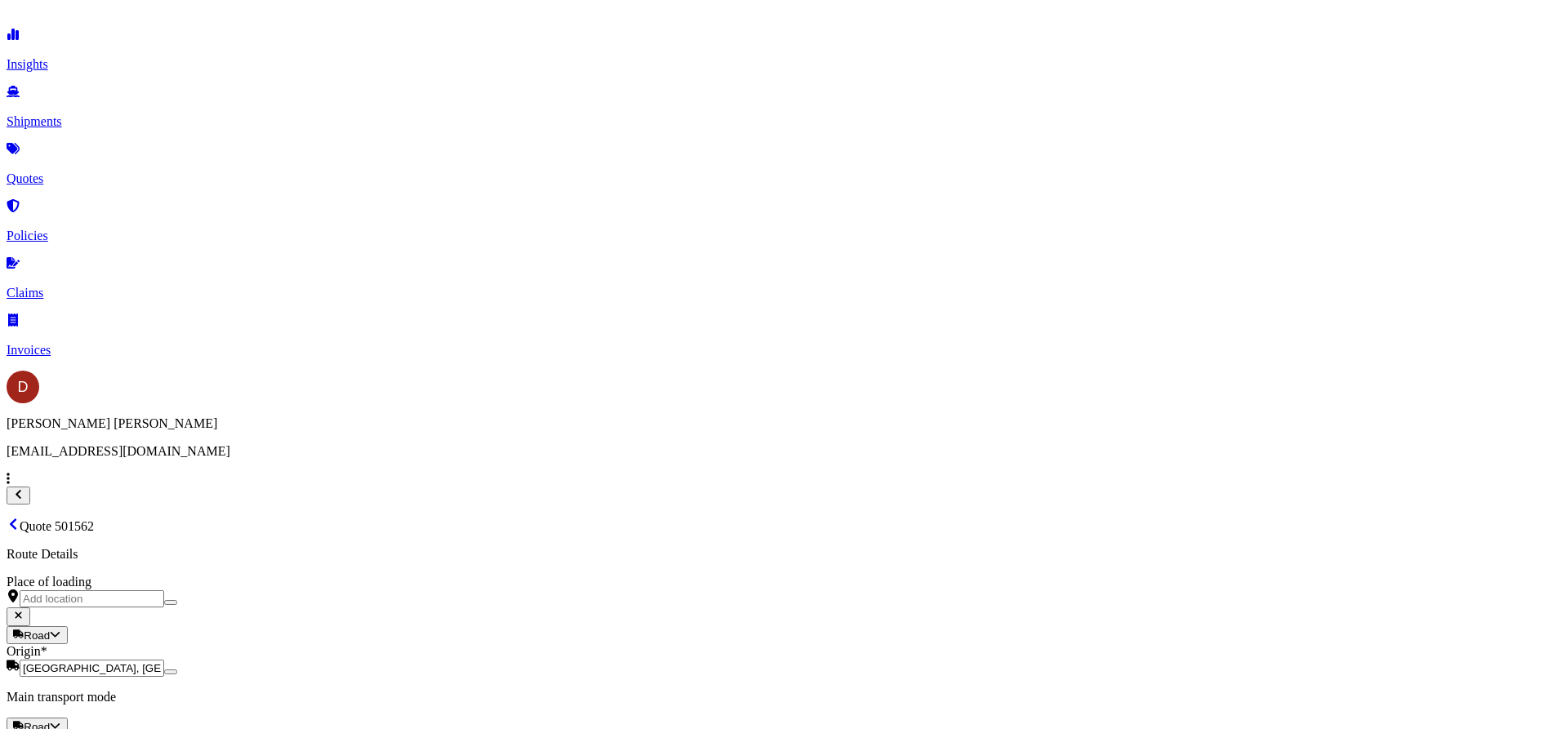
scroll to position [1846, 0]
click at [466, 311] on button "16" at bounding box center [461, 307] width 26 height 26
type input "[DATE]"
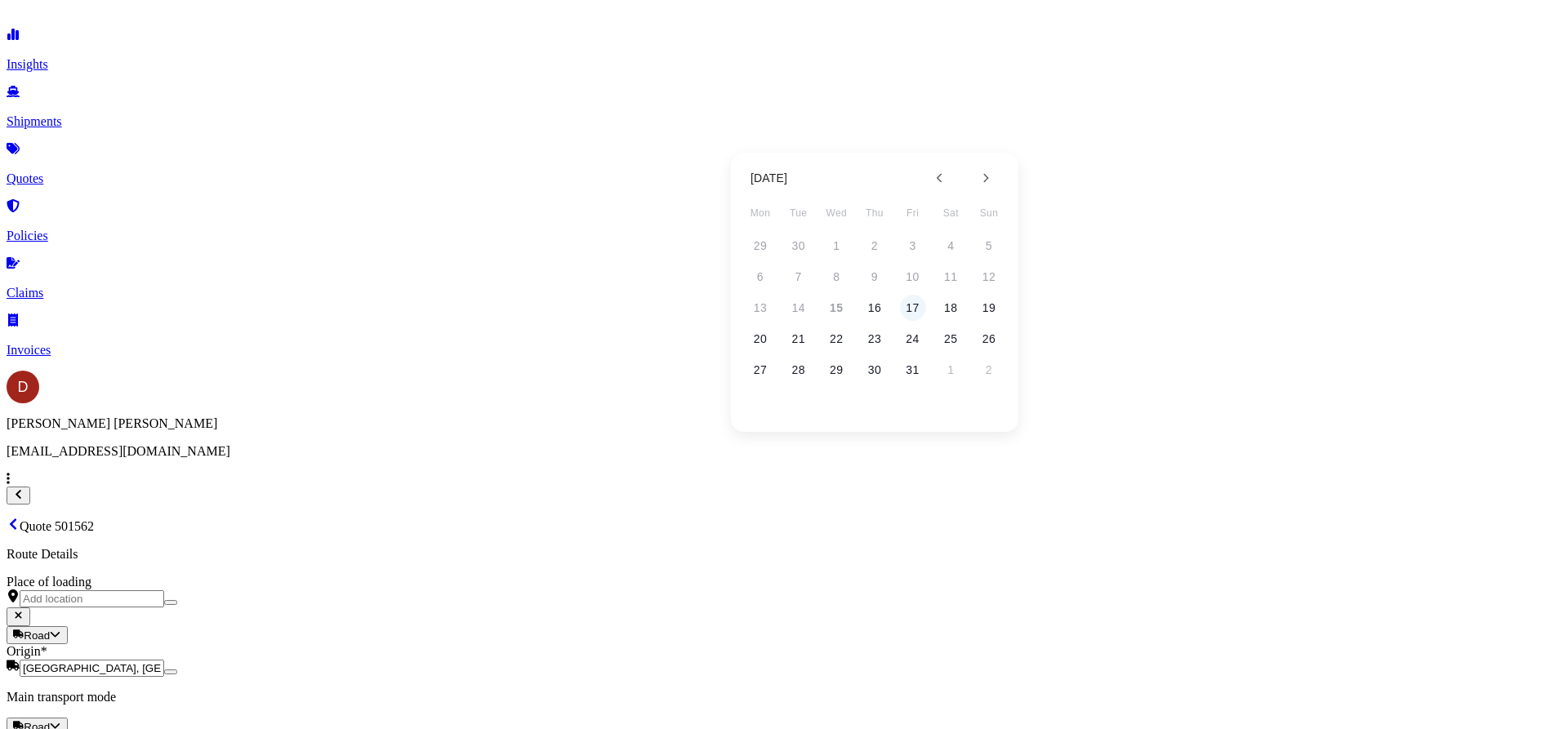
click at [908, 305] on button "17" at bounding box center [913, 307] width 26 height 26
type input "[DATE]"
